Goal: Navigation & Orientation: Find specific page/section

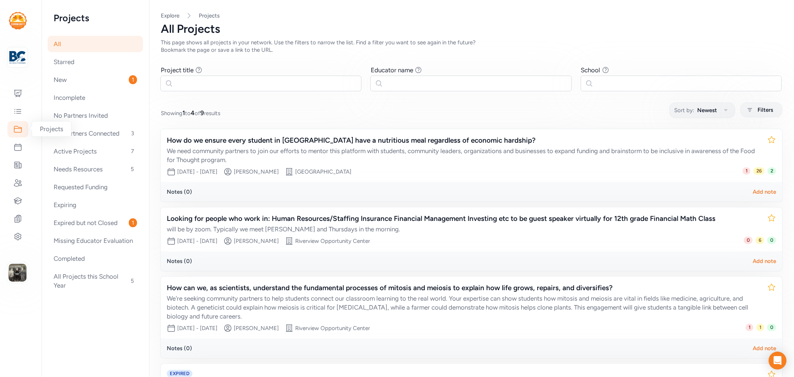
click at [17, 129] on icon at bounding box center [17, 129] width 9 height 9
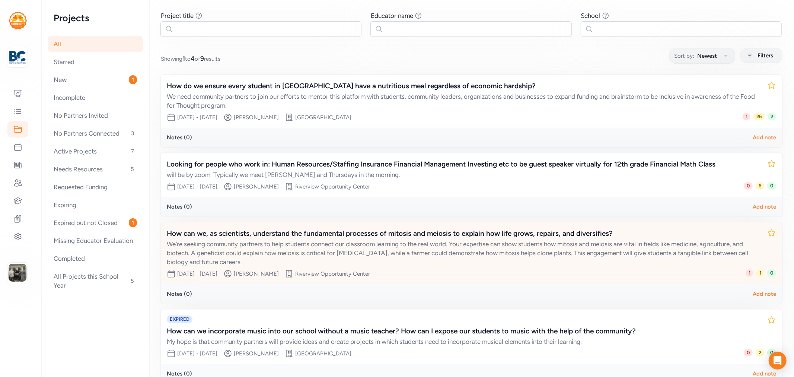
scroll to position [13, 0]
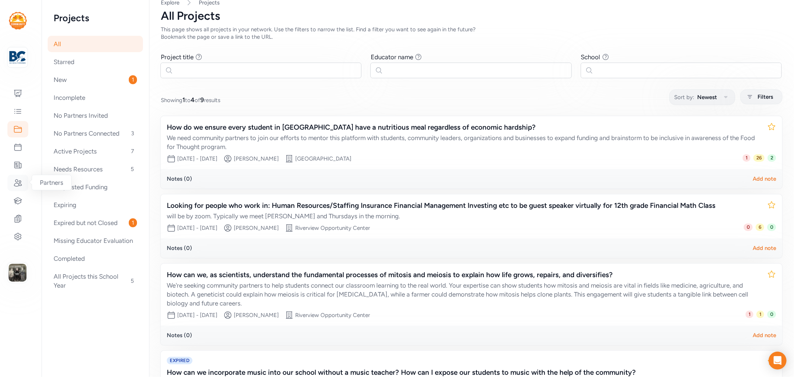
click at [19, 181] on icon at bounding box center [17, 182] width 9 height 9
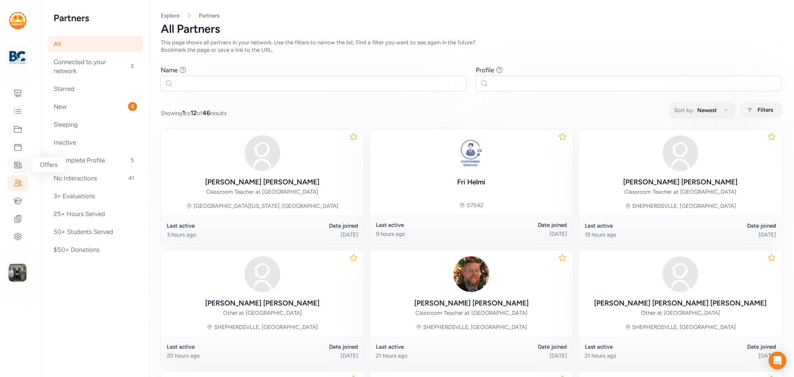
click at [20, 166] on icon at bounding box center [17, 164] width 9 height 9
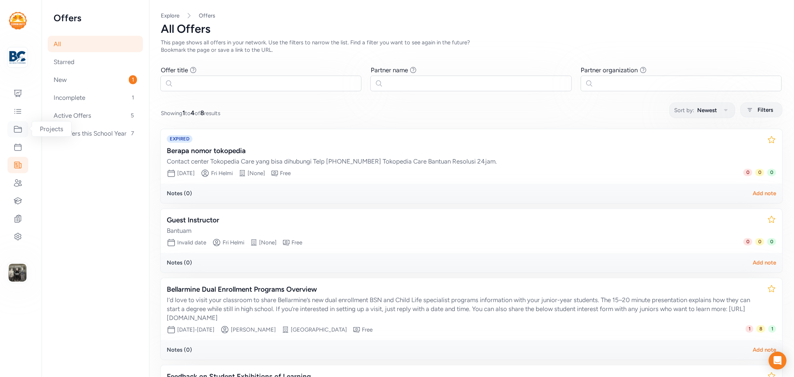
click at [19, 127] on icon at bounding box center [17, 129] width 9 height 9
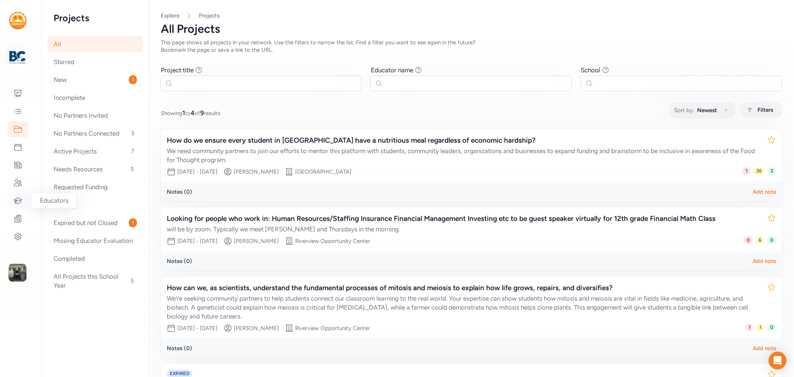
click at [22, 199] on icon at bounding box center [17, 200] width 9 height 9
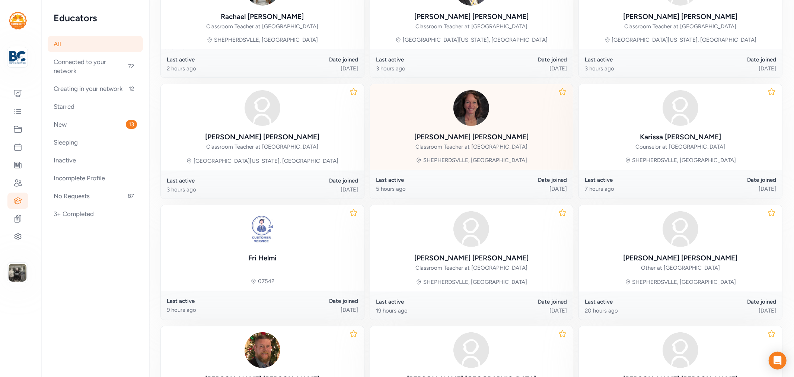
scroll to position [289, 0]
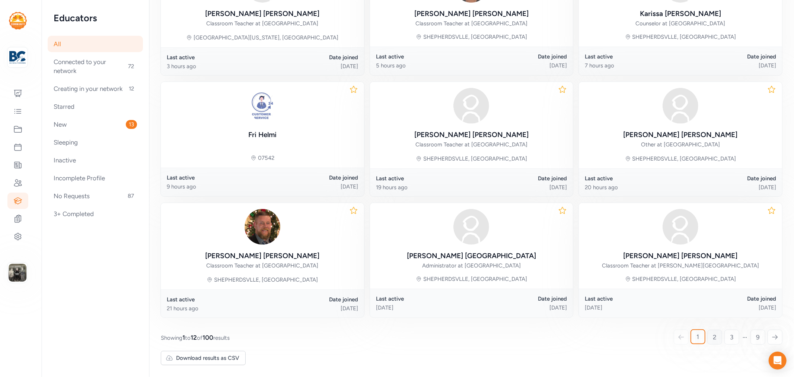
click at [707, 338] on link "2" at bounding box center [714, 336] width 15 height 15
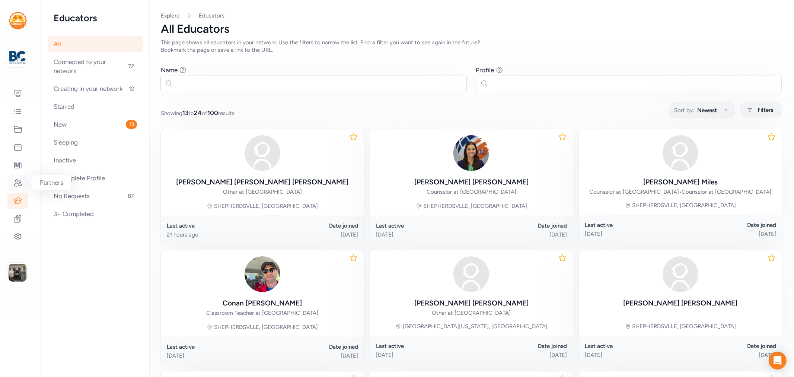
click at [17, 181] on icon at bounding box center [17, 182] width 7 height 7
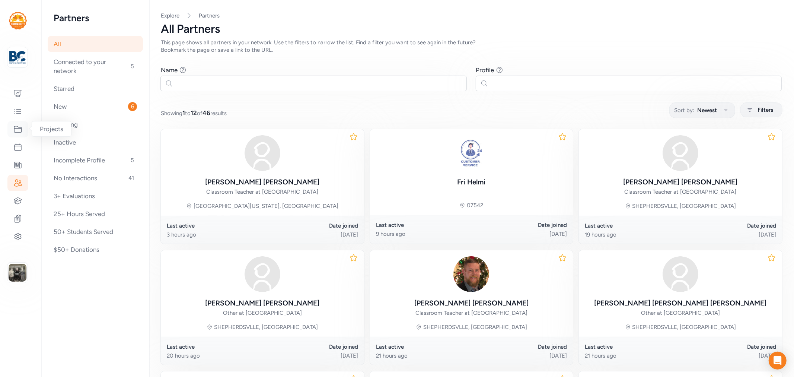
click at [14, 125] on icon at bounding box center [17, 129] width 9 height 9
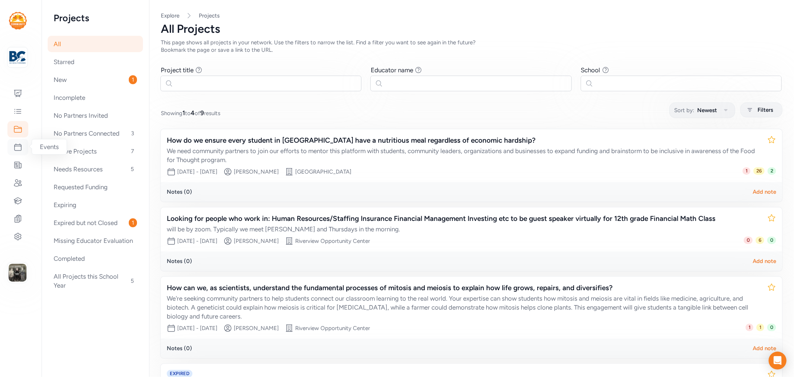
click at [15, 146] on icon at bounding box center [18, 147] width 7 height 7
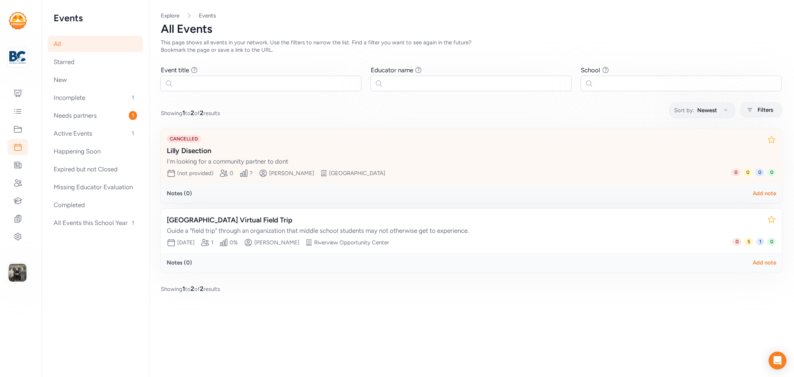
click at [224, 161] on div "I'm looking for a community partner to dont" at bounding box center [464, 161] width 594 height 9
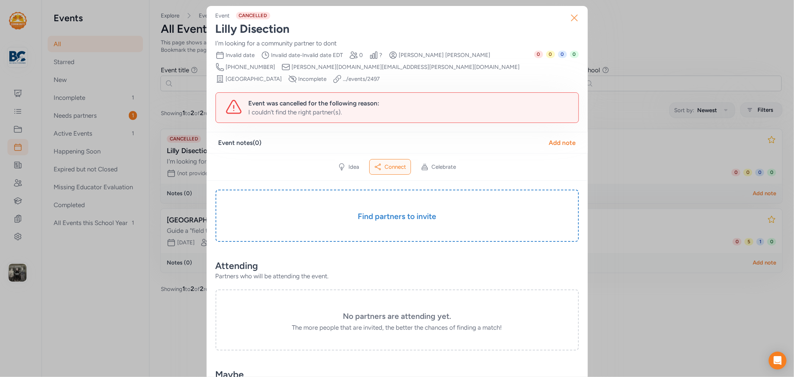
click at [573, 20] on icon "button" at bounding box center [574, 18] width 12 height 12
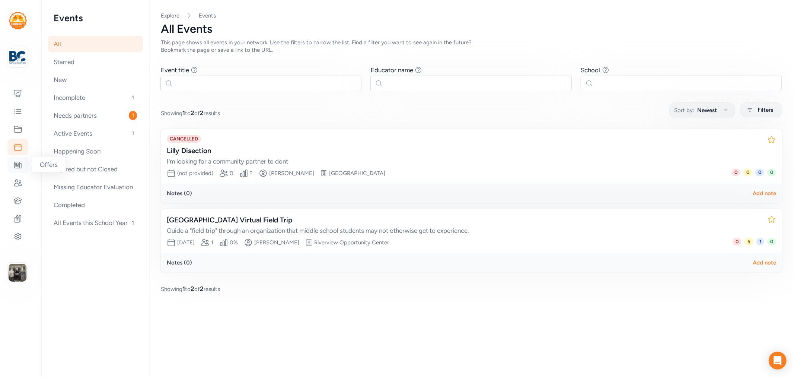
click at [13, 159] on div at bounding box center [17, 165] width 21 height 16
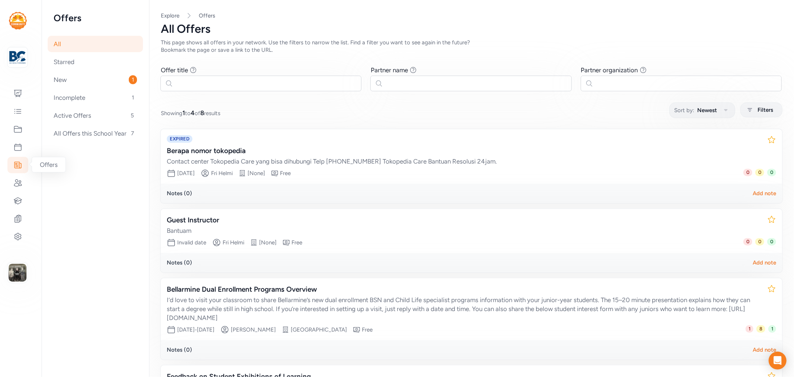
click at [13, 159] on div at bounding box center [17, 165] width 21 height 16
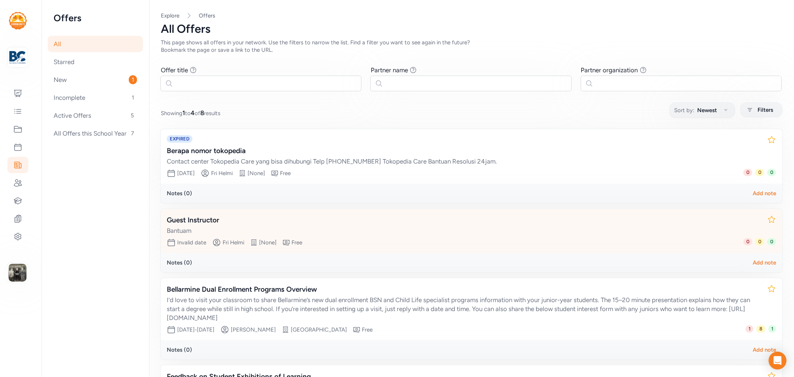
scroll to position [96, 0]
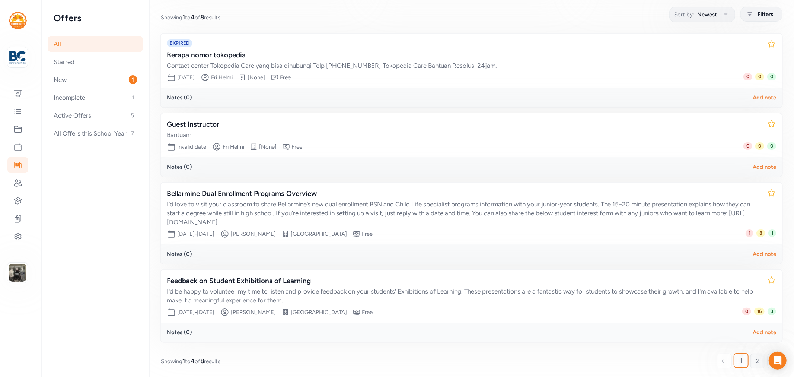
click at [750, 357] on link "2" at bounding box center [757, 360] width 15 height 15
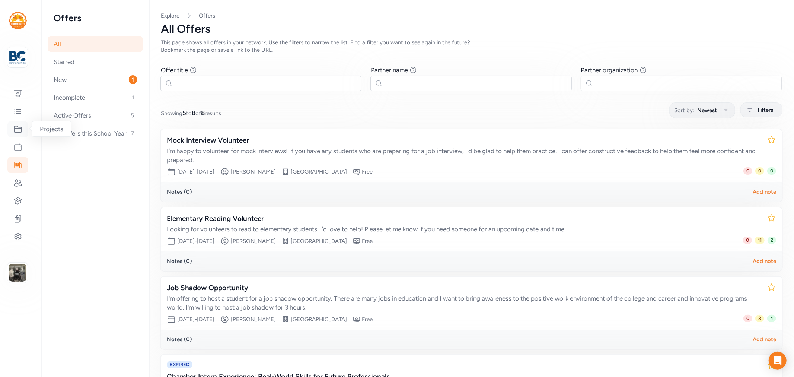
click at [16, 132] on icon at bounding box center [17, 129] width 7 height 6
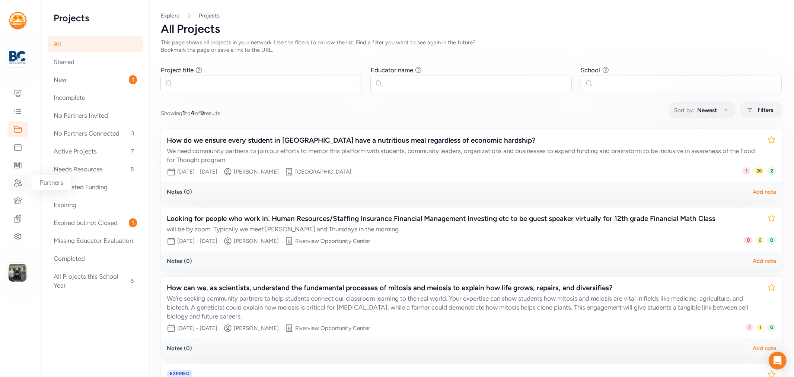
click at [18, 179] on icon at bounding box center [17, 182] width 9 height 9
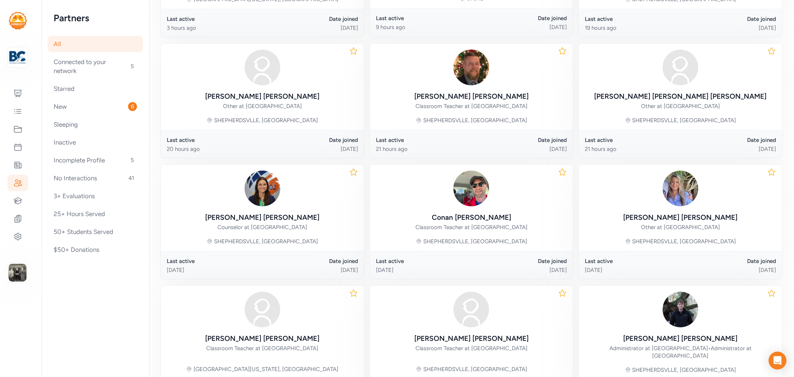
scroll to position [296, 0]
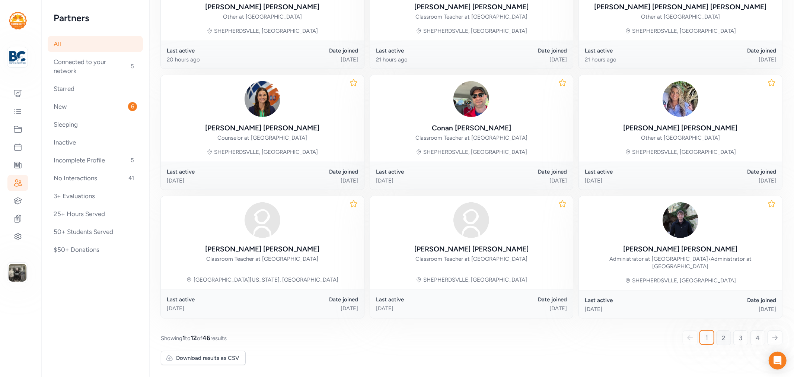
click at [717, 332] on link "2" at bounding box center [723, 337] width 15 height 15
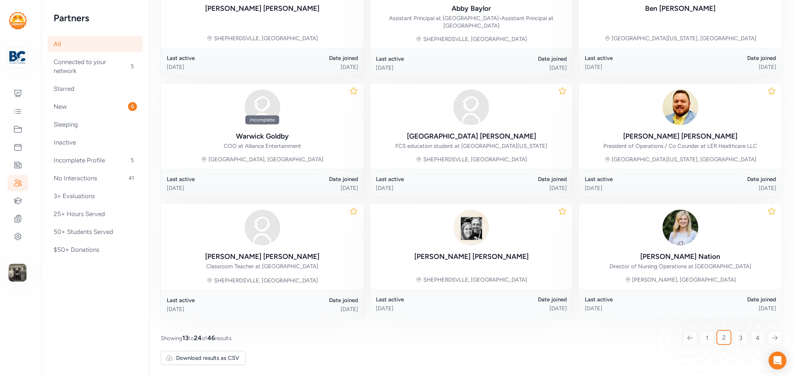
scroll to position [310, 0]
click at [733, 339] on link "3" at bounding box center [740, 337] width 15 height 15
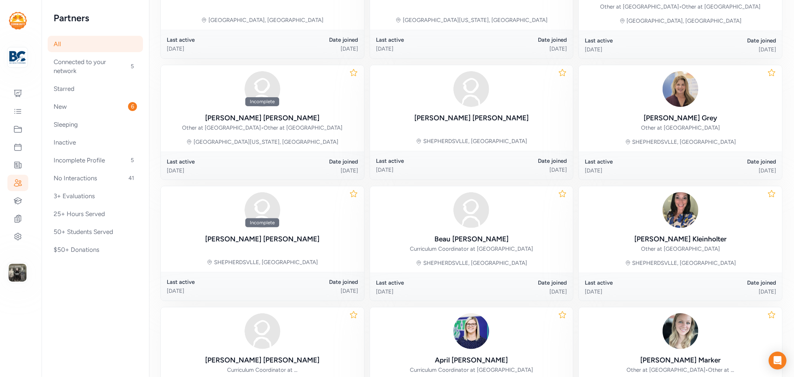
scroll to position [289, 0]
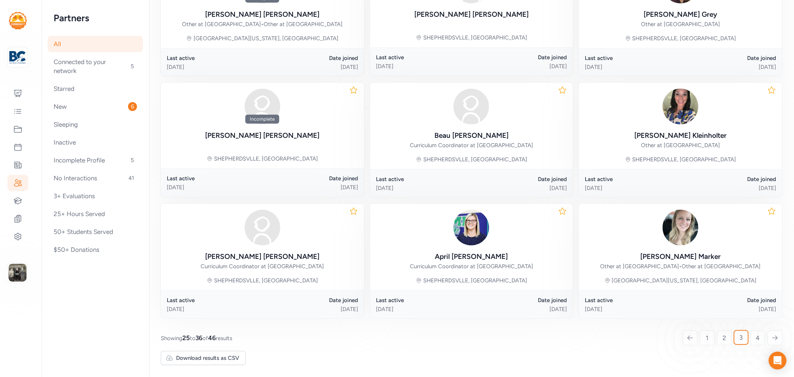
click at [744, 339] on div "1 2 3 4" at bounding box center [732, 337] width 99 height 14
click at [750, 344] on link "4" at bounding box center [757, 337] width 15 height 15
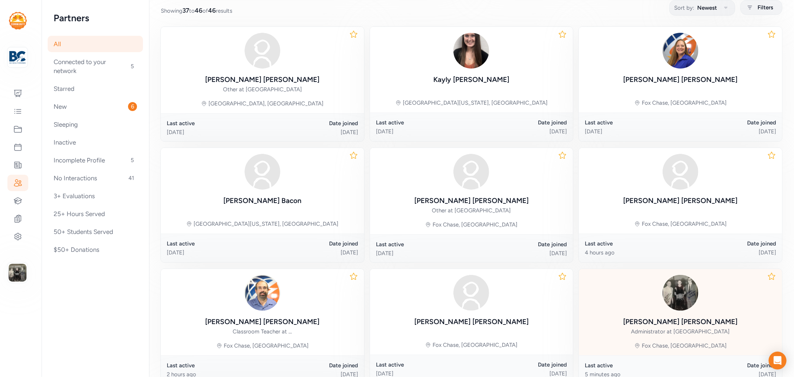
scroll to position [144, 0]
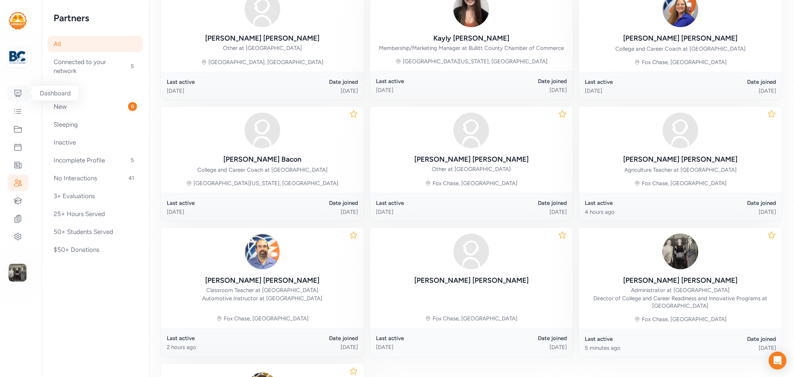
click at [20, 94] on icon at bounding box center [17, 93] width 9 height 9
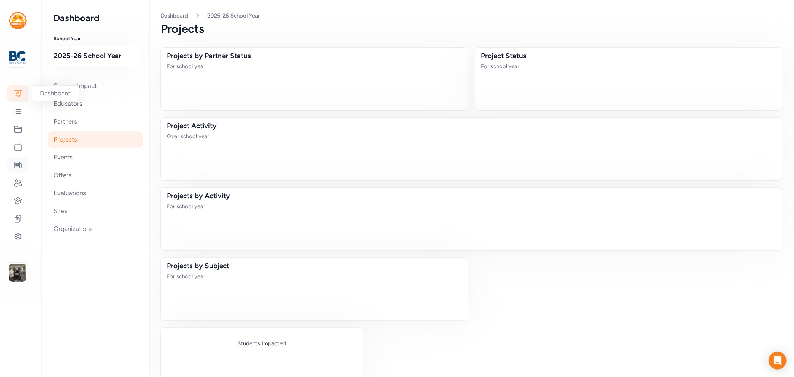
click at [15, 161] on icon at bounding box center [17, 164] width 9 height 9
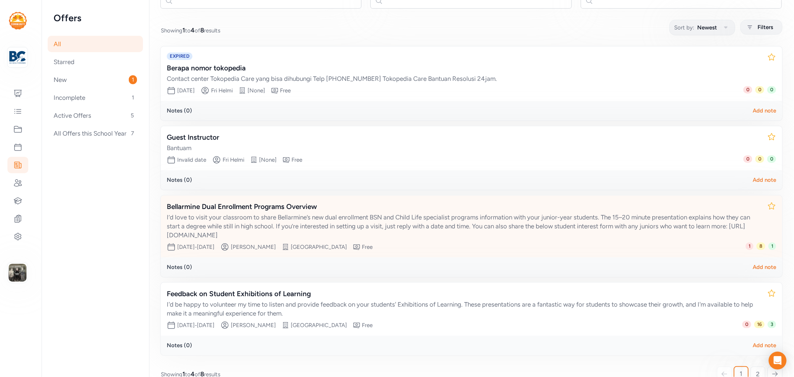
scroll to position [96, 0]
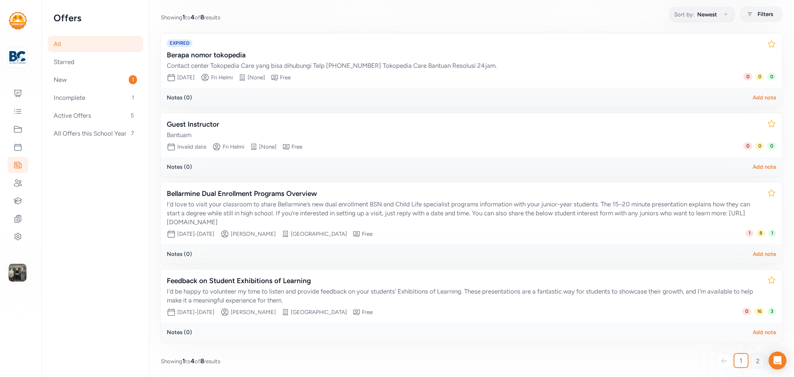
click at [756, 360] on link "2" at bounding box center [757, 360] width 15 height 15
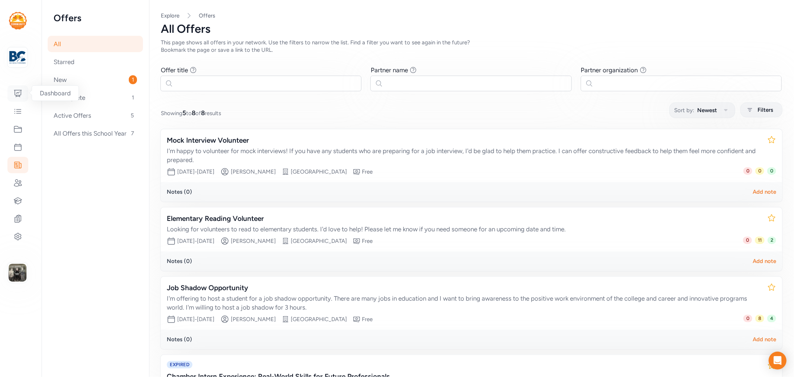
click at [16, 92] on icon at bounding box center [17, 93] width 9 height 9
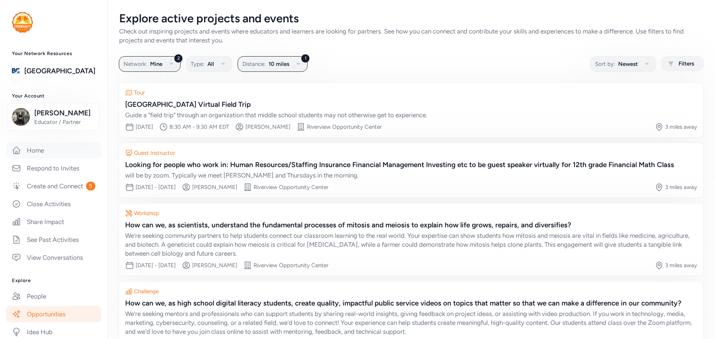
click at [50, 147] on link "Home" at bounding box center [53, 150] width 95 height 16
